Goal: Task Accomplishment & Management: Use online tool/utility

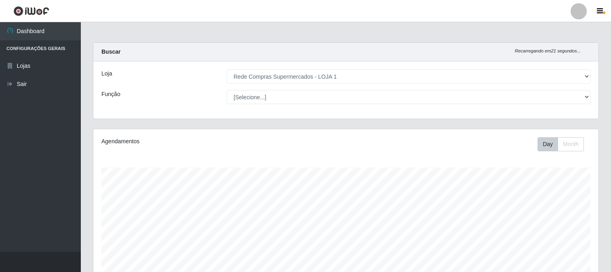
select select "158"
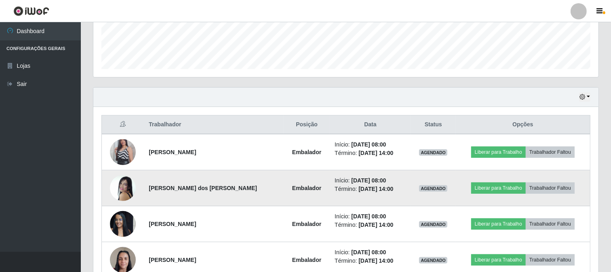
scroll to position [309, 0]
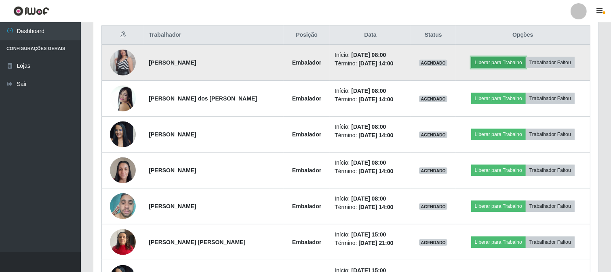
click at [507, 65] on button "Liberar para Trabalho" at bounding box center [498, 62] width 55 height 11
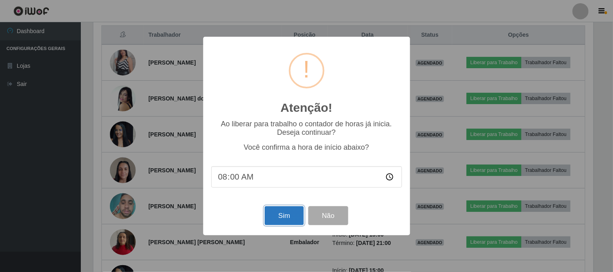
click at [284, 216] on button "Sim" at bounding box center [284, 215] width 39 height 19
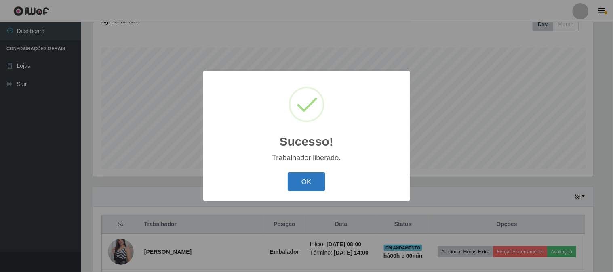
click at [316, 176] on button "OK" at bounding box center [307, 182] width 38 height 19
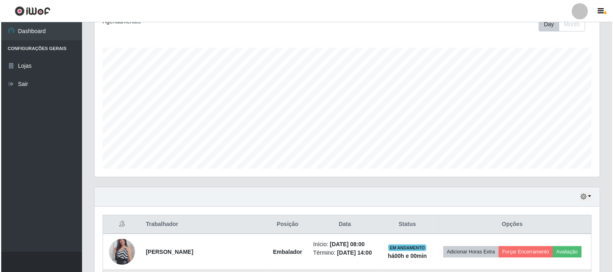
scroll to position [255, 0]
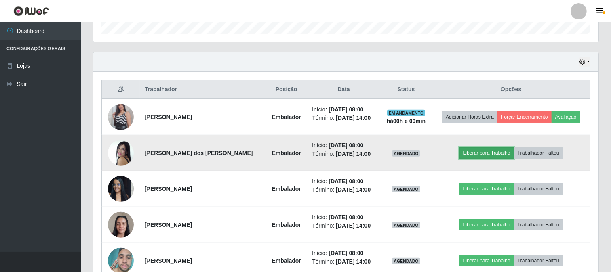
click at [488, 155] on button "Liberar para Trabalho" at bounding box center [486, 152] width 55 height 11
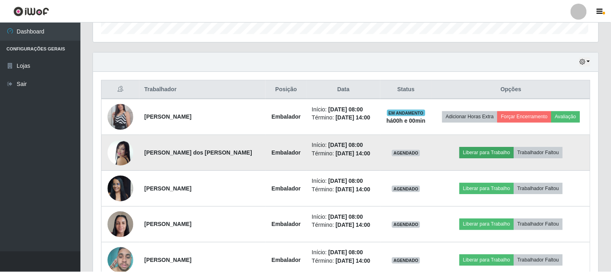
scroll to position [167, 500]
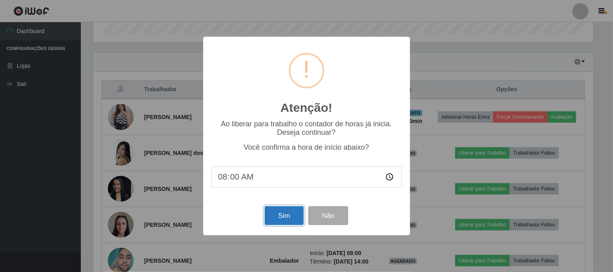
click at [293, 219] on button "Sim" at bounding box center [284, 215] width 39 height 19
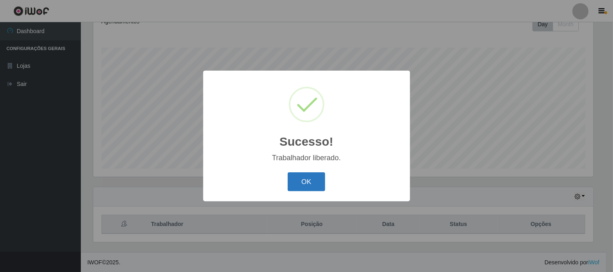
click at [322, 182] on button "OK" at bounding box center [307, 182] width 38 height 19
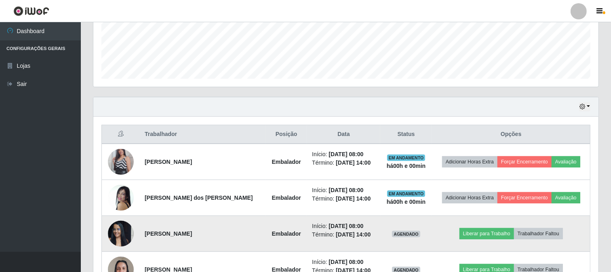
scroll to position [300, 0]
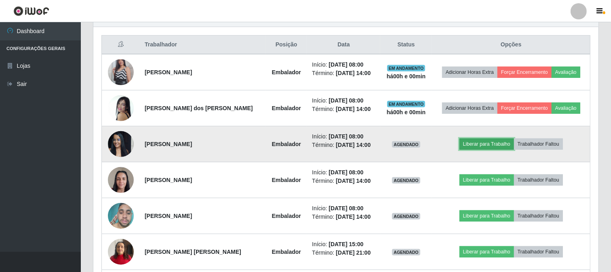
click at [500, 146] on button "Liberar para Trabalho" at bounding box center [486, 144] width 55 height 11
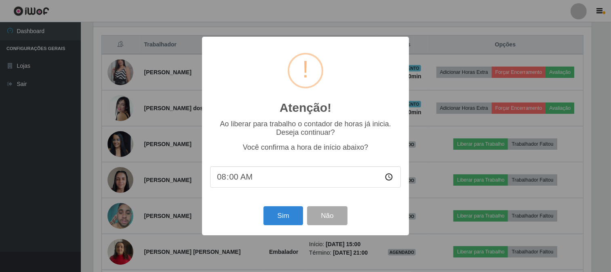
scroll to position [167, 500]
click at [284, 216] on button "Sim" at bounding box center [284, 215] width 39 height 19
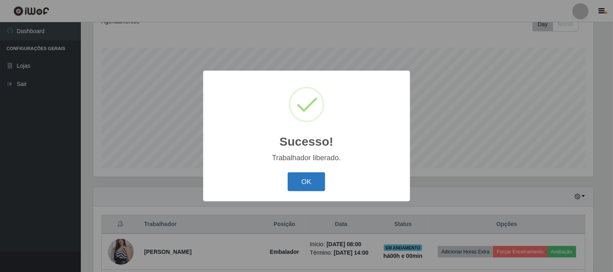
click at [313, 188] on button "OK" at bounding box center [307, 182] width 38 height 19
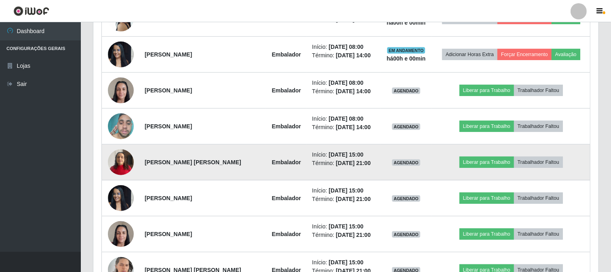
scroll to position [0, 0]
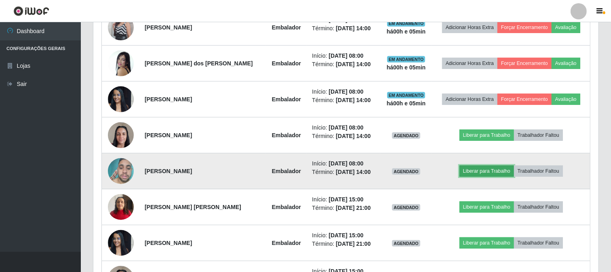
click at [488, 166] on button "Liberar para Trabalho" at bounding box center [486, 171] width 55 height 11
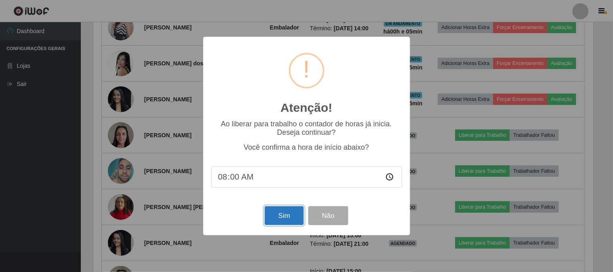
click at [293, 219] on button "Sim" at bounding box center [284, 215] width 39 height 19
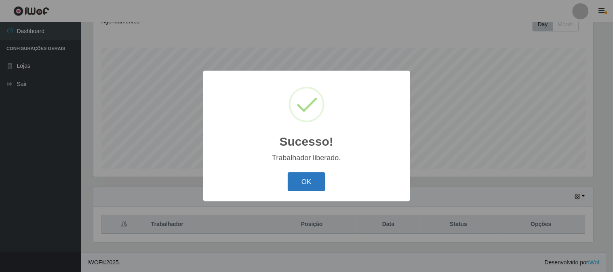
click at [318, 182] on button "OK" at bounding box center [307, 182] width 38 height 19
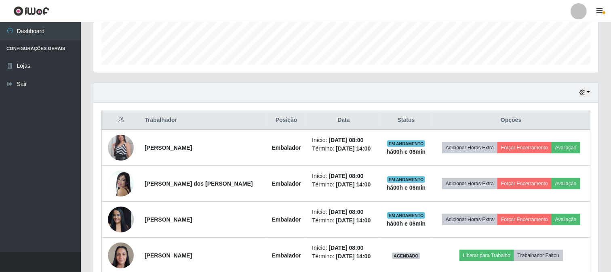
scroll to position [359, 0]
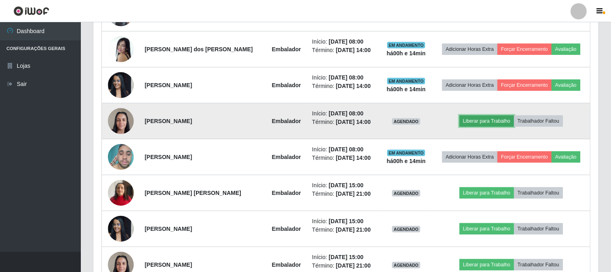
click at [470, 122] on button "Liberar para Trabalho" at bounding box center [486, 121] width 55 height 11
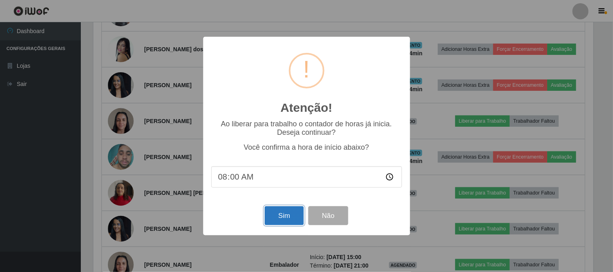
click at [288, 224] on button "Sim" at bounding box center [284, 215] width 39 height 19
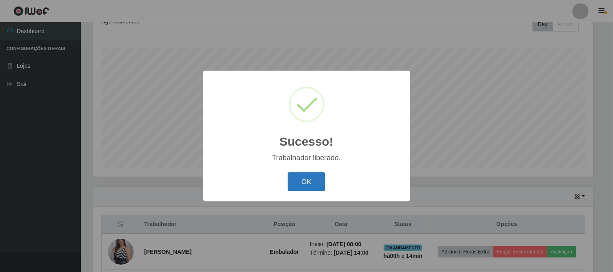
click at [320, 179] on button "OK" at bounding box center [307, 182] width 38 height 19
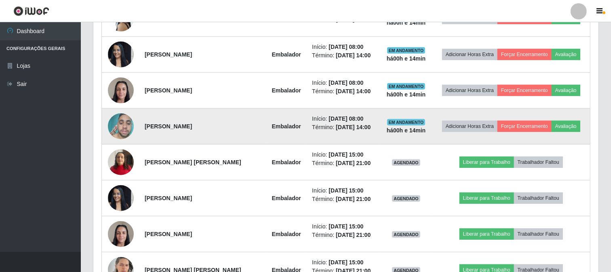
scroll to position [300, 0]
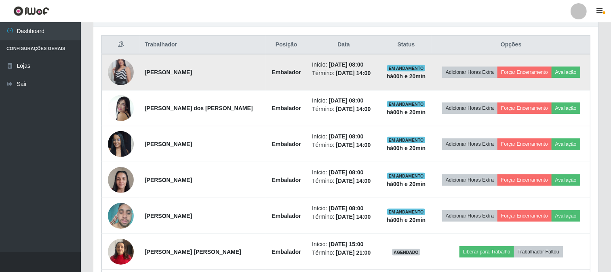
click at [120, 67] on img at bounding box center [121, 72] width 26 height 46
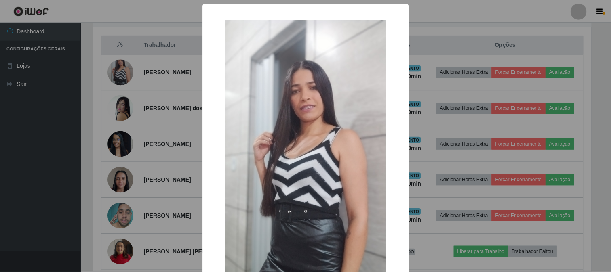
scroll to position [85, 0]
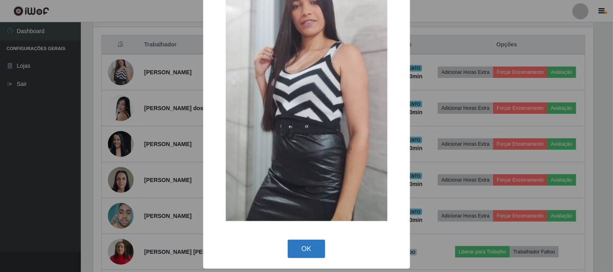
drag, startPoint x: 303, startPoint y: 249, endPoint x: 295, endPoint y: 249, distance: 8.5
click at [301, 252] on button "OK" at bounding box center [307, 249] width 38 height 19
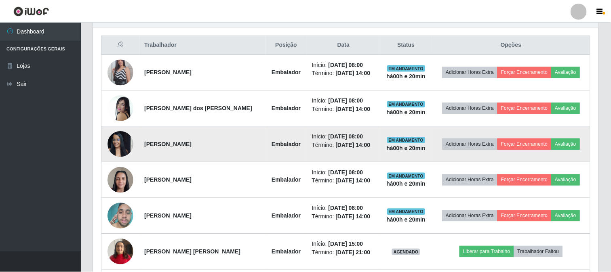
scroll to position [167, 505]
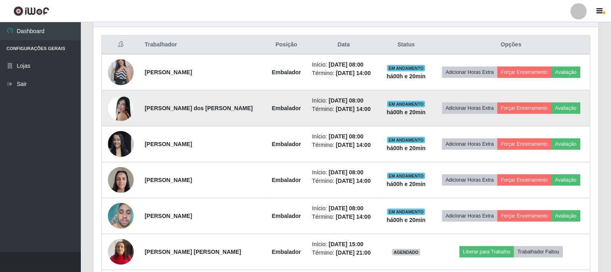
click at [123, 103] on img at bounding box center [121, 108] width 26 height 37
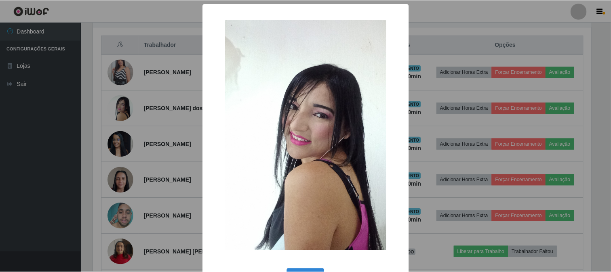
scroll to position [29, 0]
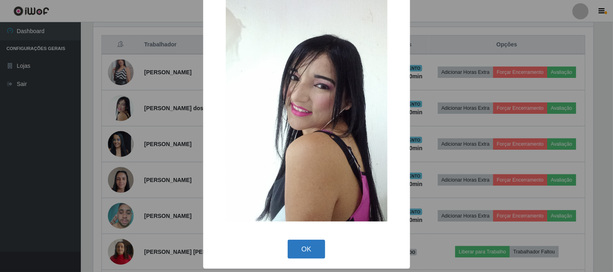
click at [298, 240] on button "OK" at bounding box center [307, 249] width 38 height 19
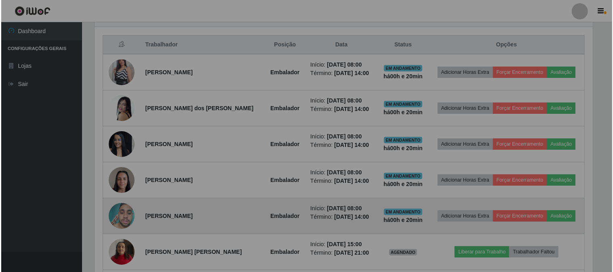
scroll to position [167, 505]
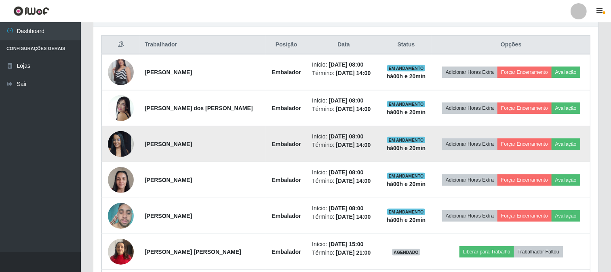
click at [126, 142] on img at bounding box center [121, 144] width 26 height 34
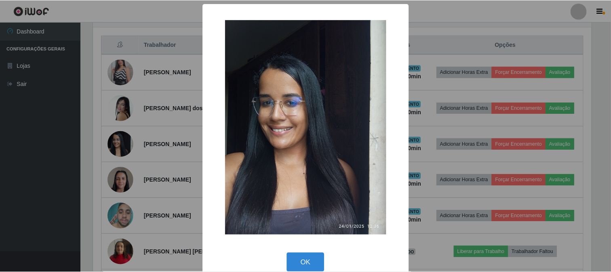
scroll to position [167, 500]
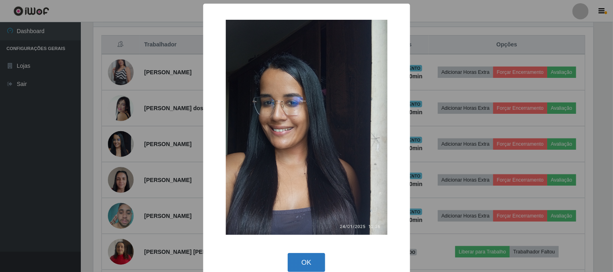
click at [304, 258] on button "OK" at bounding box center [307, 262] width 38 height 19
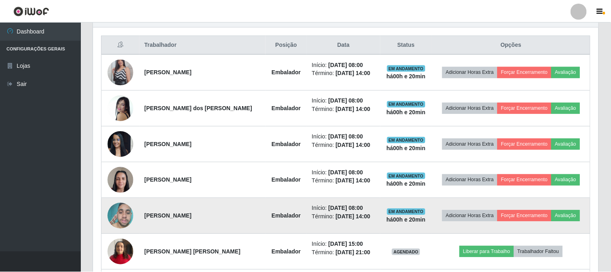
scroll to position [167, 505]
